Goal: Information Seeking & Learning: Compare options

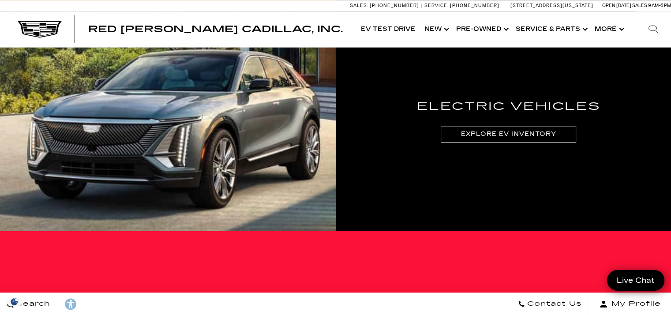
scroll to position [1298, 0]
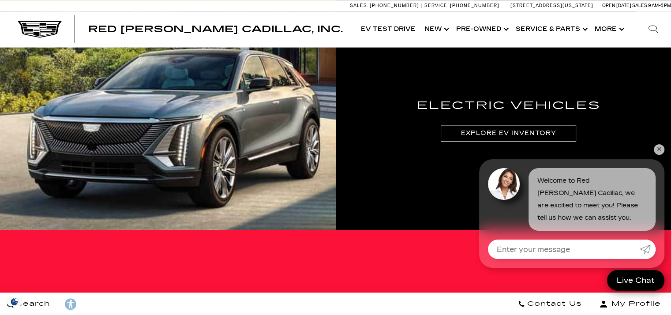
click at [662, 153] on link "✕" at bounding box center [659, 149] width 11 height 11
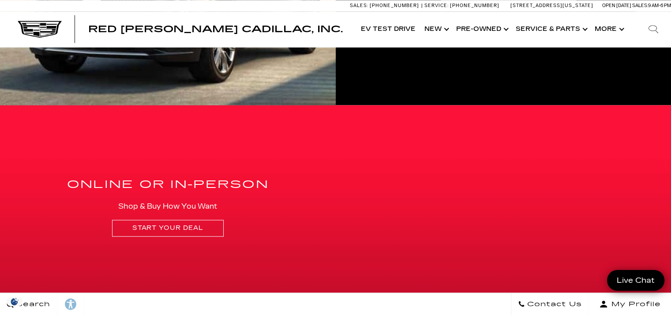
scroll to position [1413, 0]
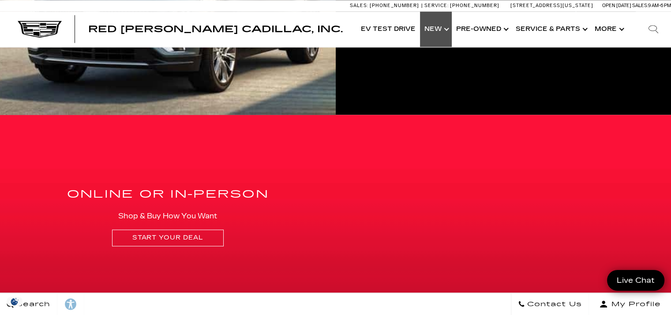
click at [437, 28] on link "Show New" at bounding box center [436, 28] width 32 height 35
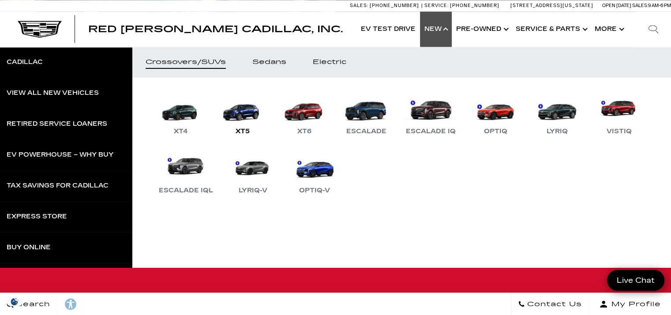
click at [244, 122] on link "XT5" at bounding box center [242, 114] width 53 height 46
click at [249, 115] on link "XT5" at bounding box center [242, 114] width 53 height 46
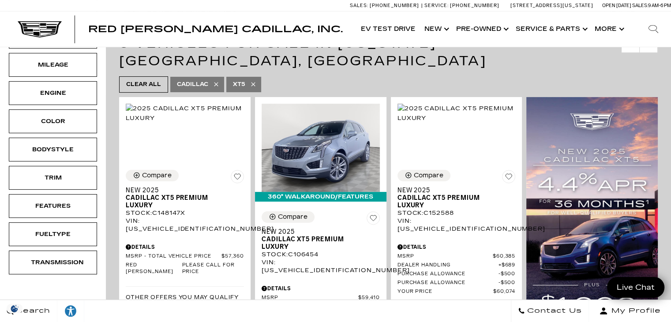
scroll to position [146, 0]
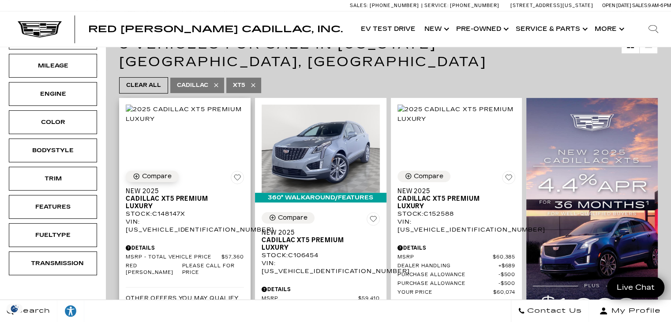
click at [157, 173] on div "Compare" at bounding box center [157, 177] width 30 height 8
click at [293, 212] on button "Compare" at bounding box center [288, 217] width 53 height 11
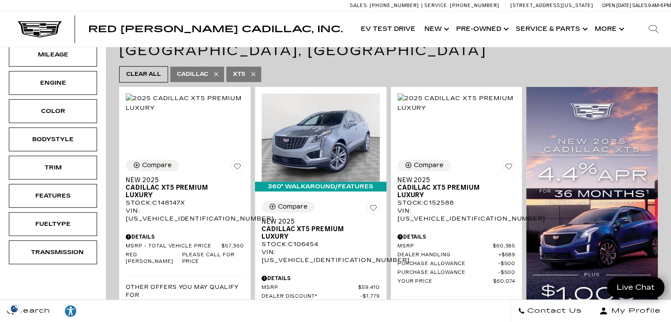
scroll to position [0, 0]
